Goal: Information Seeking & Learning: Learn about a topic

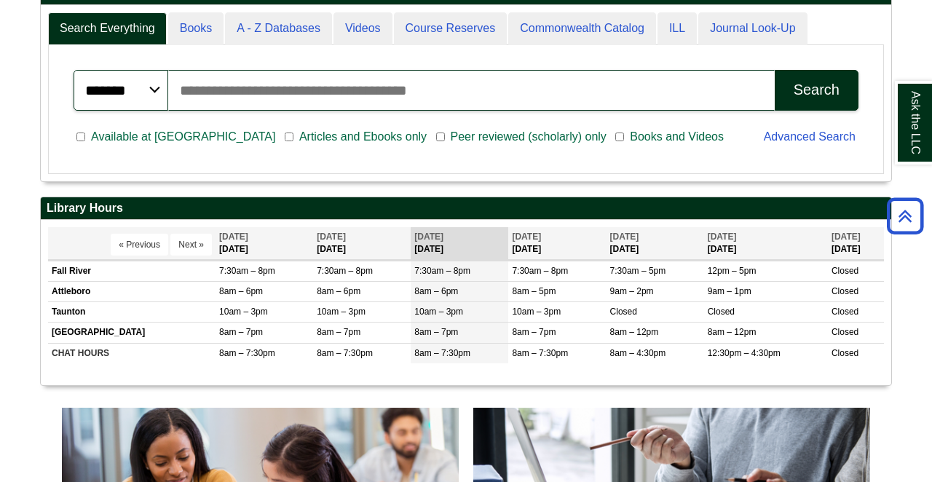
scroll to position [378, 0]
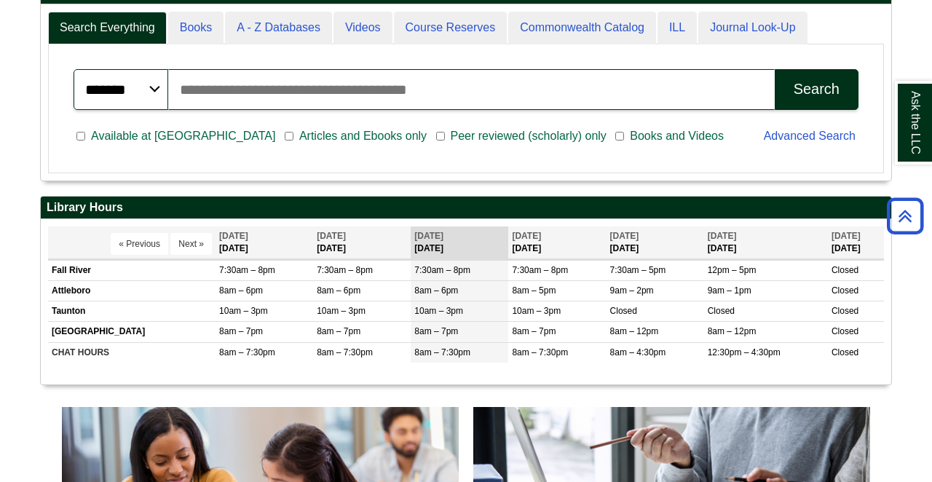
click at [320, 90] on input "Search articles, books, journals & more" at bounding box center [471, 89] width 606 height 41
click at [293, 132] on span "Articles and Ebooks only" at bounding box center [362, 135] width 139 height 17
click at [779, 142] on div "Advanced Search" at bounding box center [811, 138] width 112 height 38
click at [779, 136] on link "Advanced Search" at bounding box center [809, 136] width 92 height 12
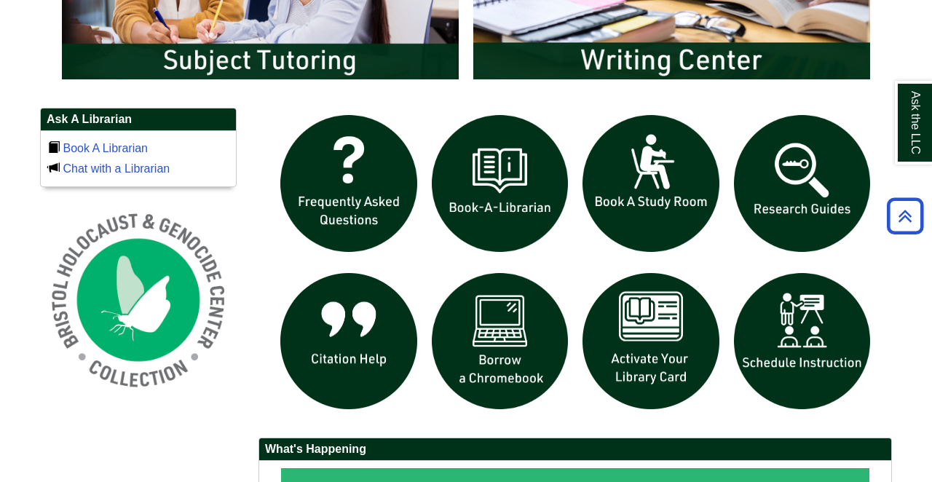
scroll to position [915, 0]
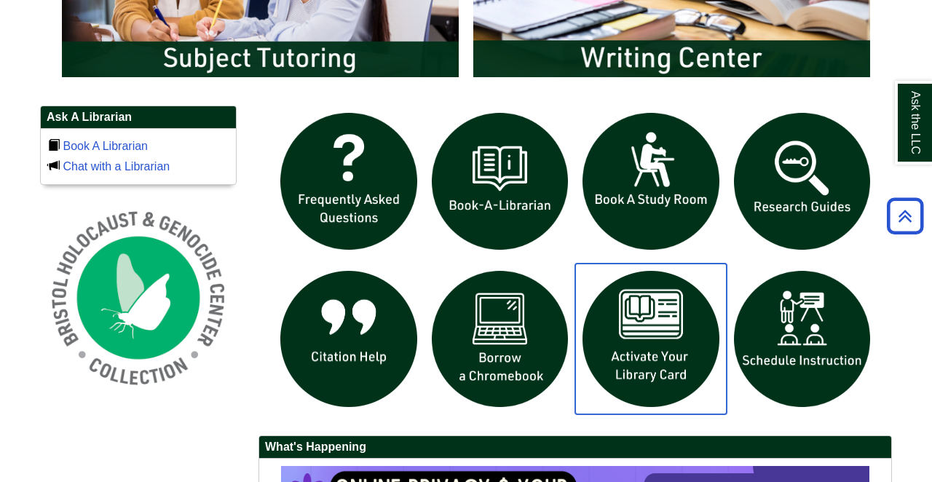
click at [676, 343] on img "slideshow" at bounding box center [650, 338] width 151 height 151
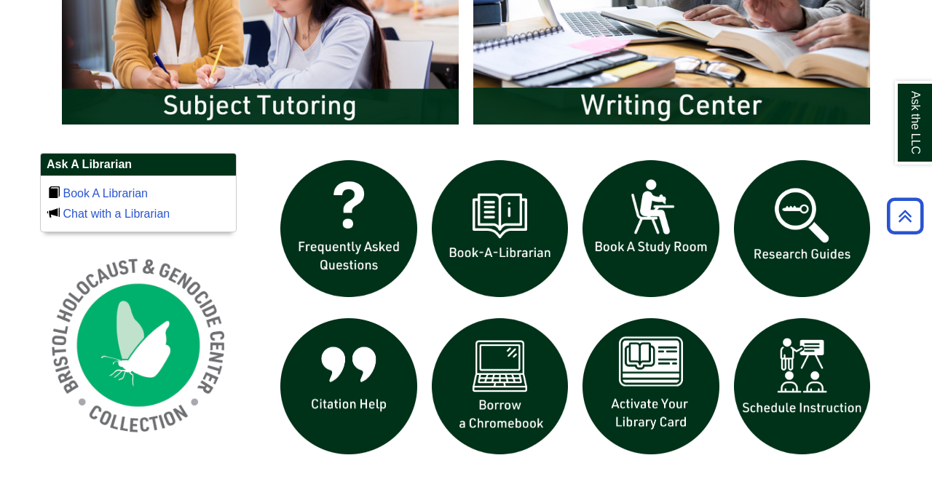
scroll to position [868, 0]
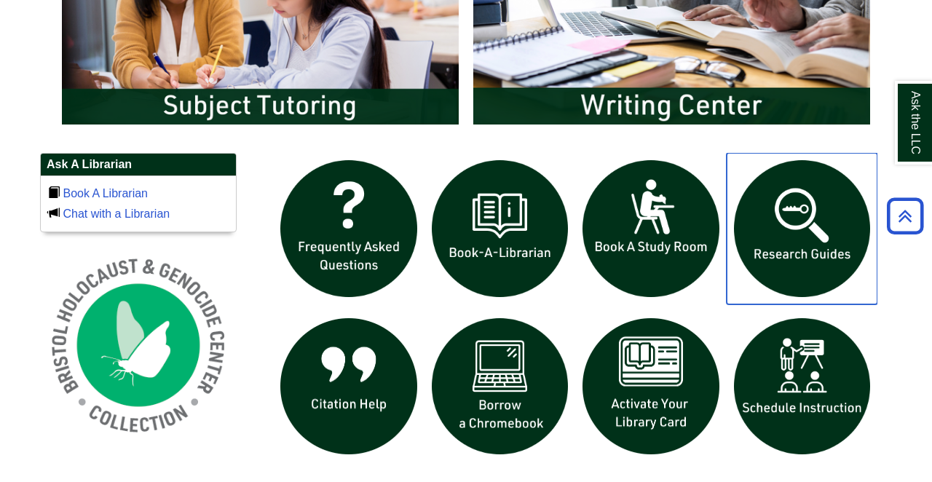
click at [812, 231] on img "slideshow" at bounding box center [801, 228] width 151 height 151
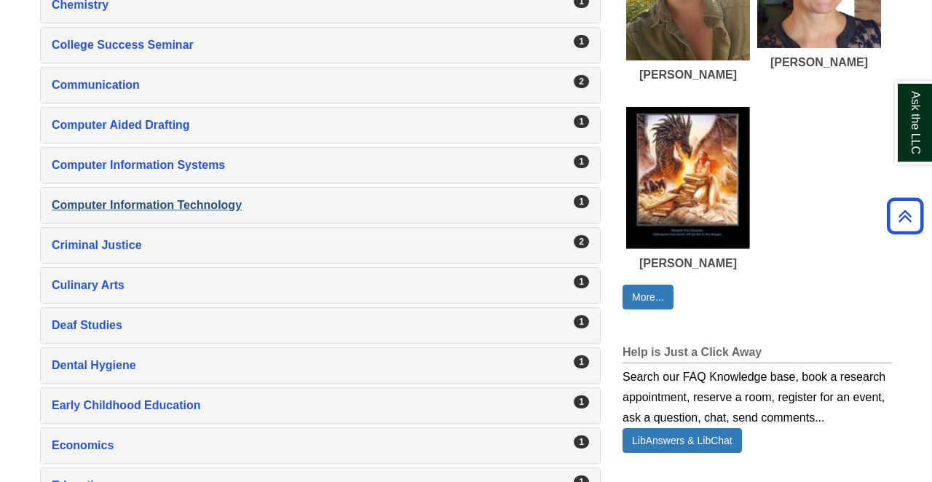
scroll to position [774, 0]
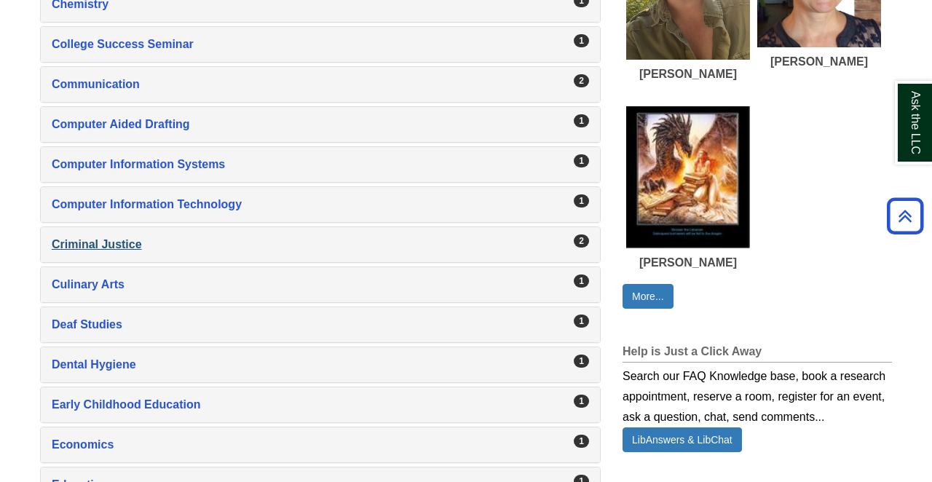
click at [138, 252] on div "Criminal Justice , 2 guides" at bounding box center [320, 244] width 537 height 20
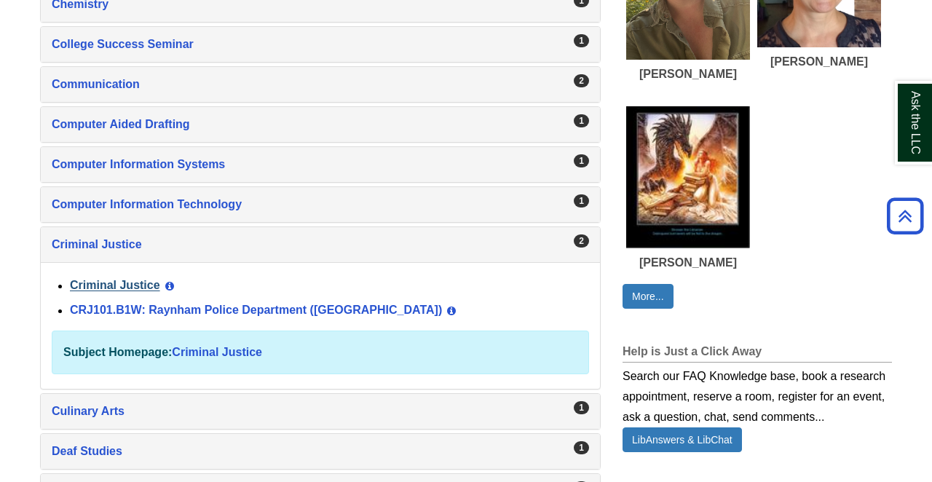
click at [151, 285] on link "Criminal Justice" at bounding box center [115, 285] width 90 height 12
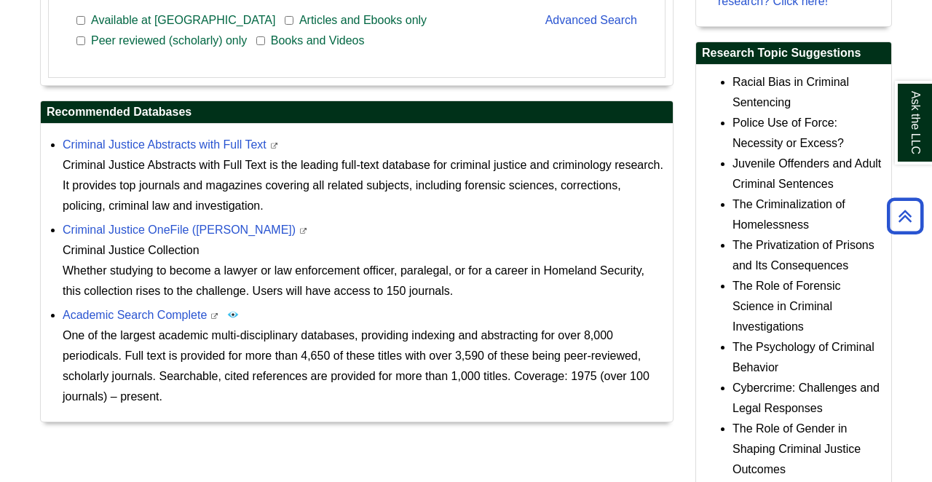
scroll to position [651, 0]
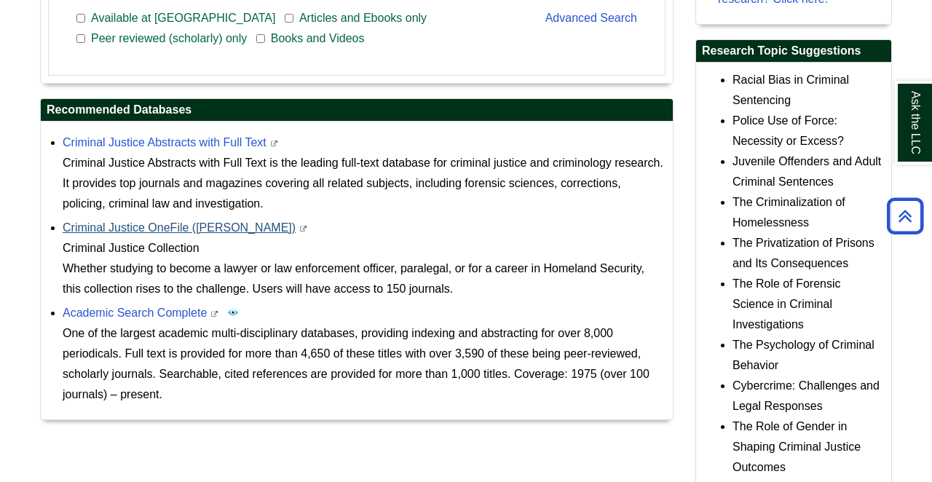
click at [170, 230] on link "Criminal Justice OneFile (Gale)" at bounding box center [179, 227] width 233 height 12
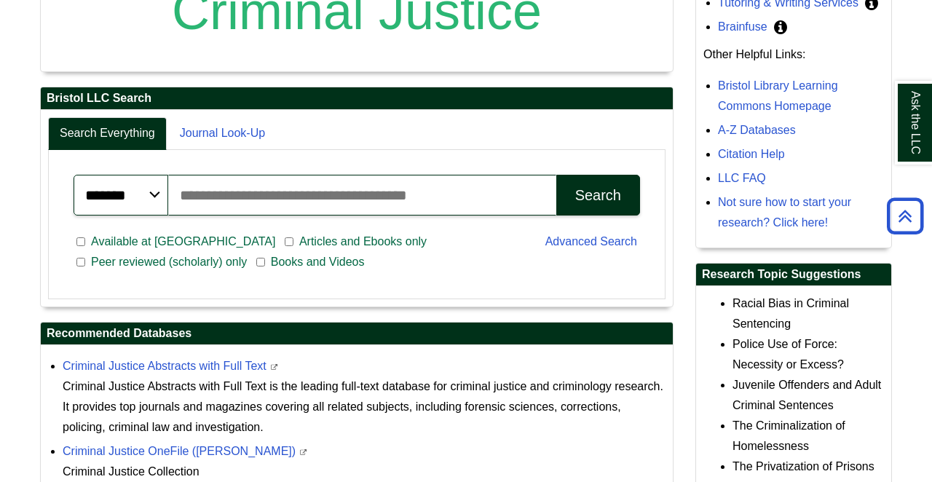
scroll to position [431, 0]
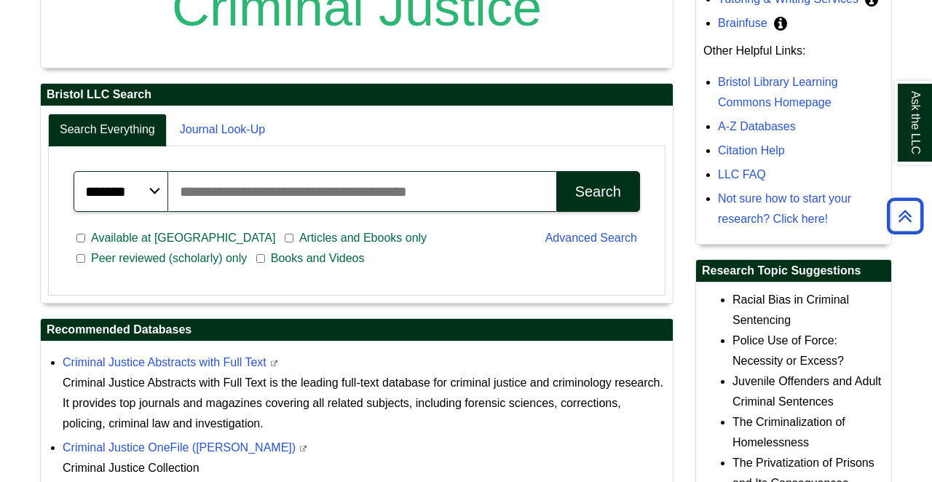
click at [385, 200] on input "Search articles, books, journals & more" at bounding box center [362, 191] width 388 height 41
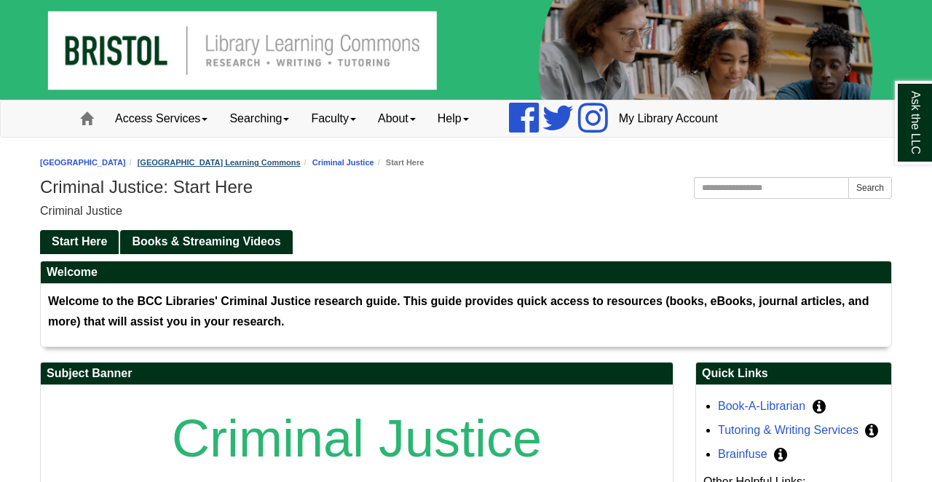
scroll to position [0, 0]
